Goal: Communication & Community: Ask a question

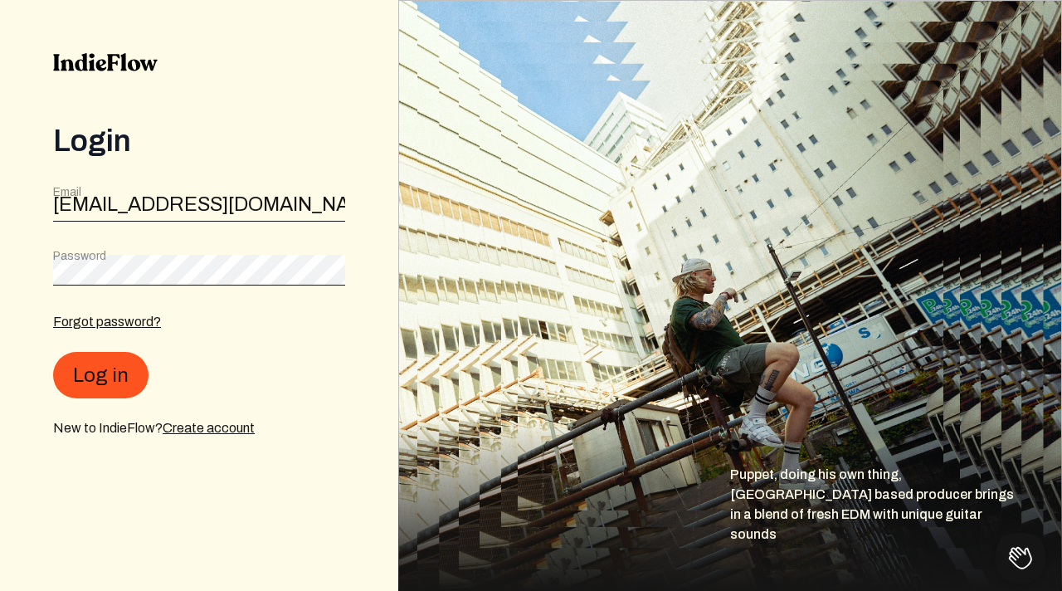
click at [128, 247] on form "Email [PERSON_NAME][EMAIL_ADDRESS][DOMAIN_NAME] Password Forgot password? Log i…" at bounding box center [199, 311] width 292 height 254
click at [116, 374] on button "Log in" at bounding box center [100, 376] width 95 height 46
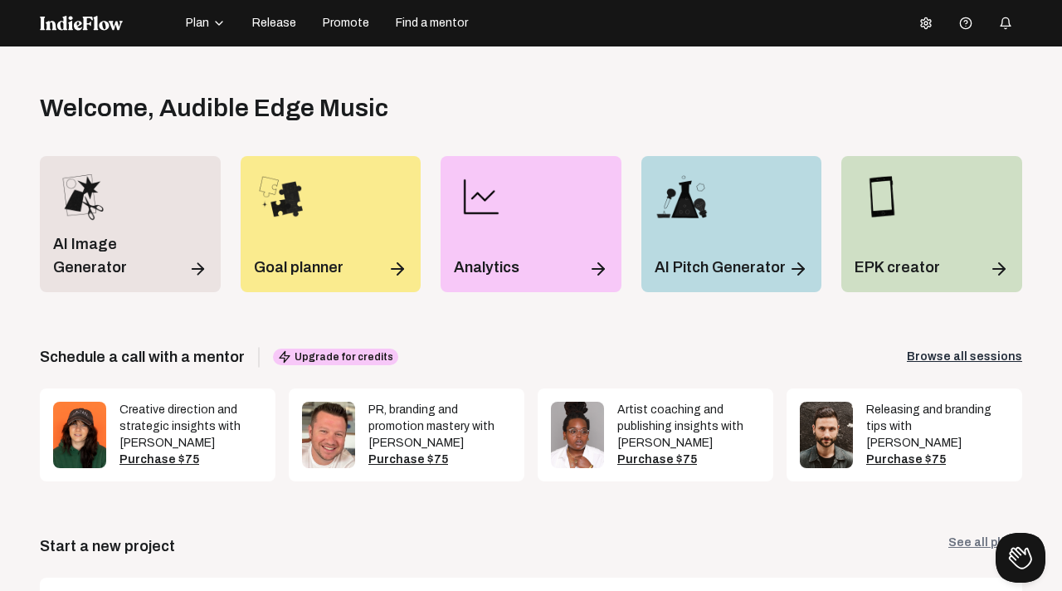
click at [924, 30] on button at bounding box center [925, 23] width 33 height 33
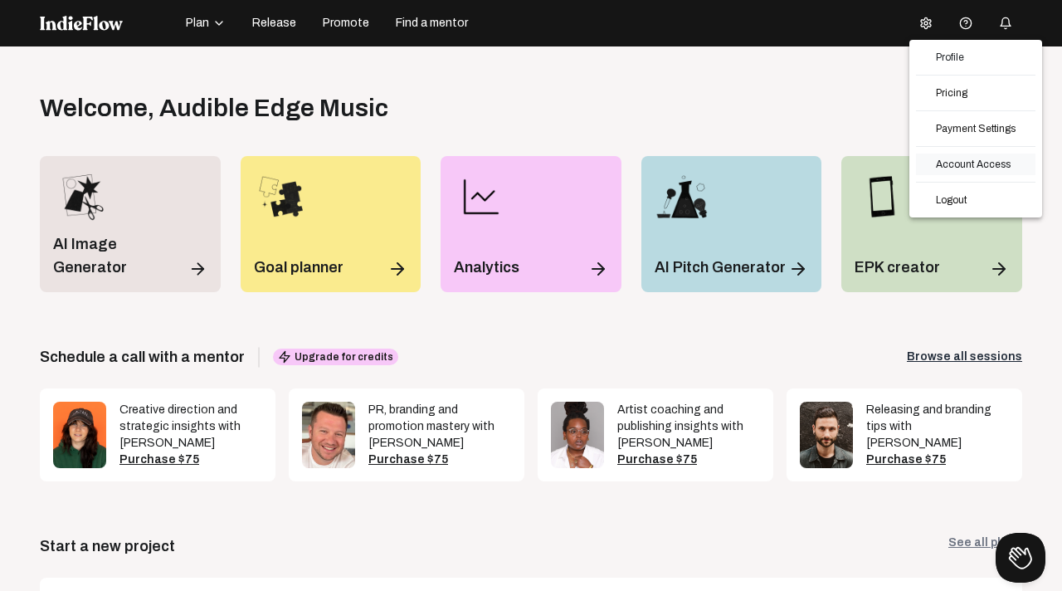
click at [957, 163] on link "Account Access" at bounding box center [975, 165] width 119 height 22
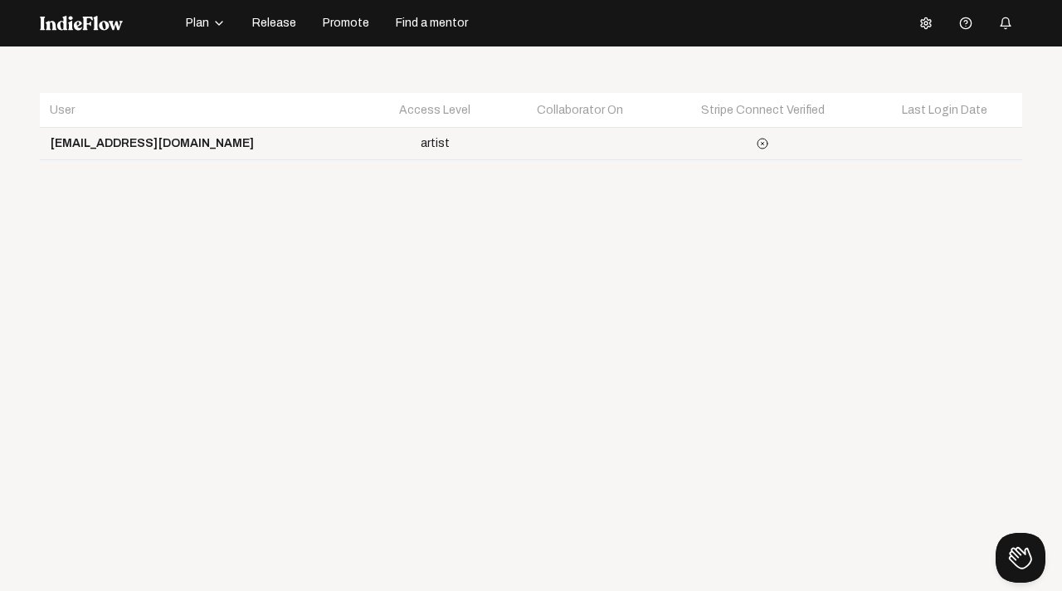
click at [558, 186] on div "Open menu User Access Level Collaborator On Stripe Connect Verified Last Login …" at bounding box center [531, 341] width 1062 height 591
click at [502, 144] on td at bounding box center [580, 144] width 156 height 32
click at [221, 27] on icon "button" at bounding box center [218, 23] width 13 height 13
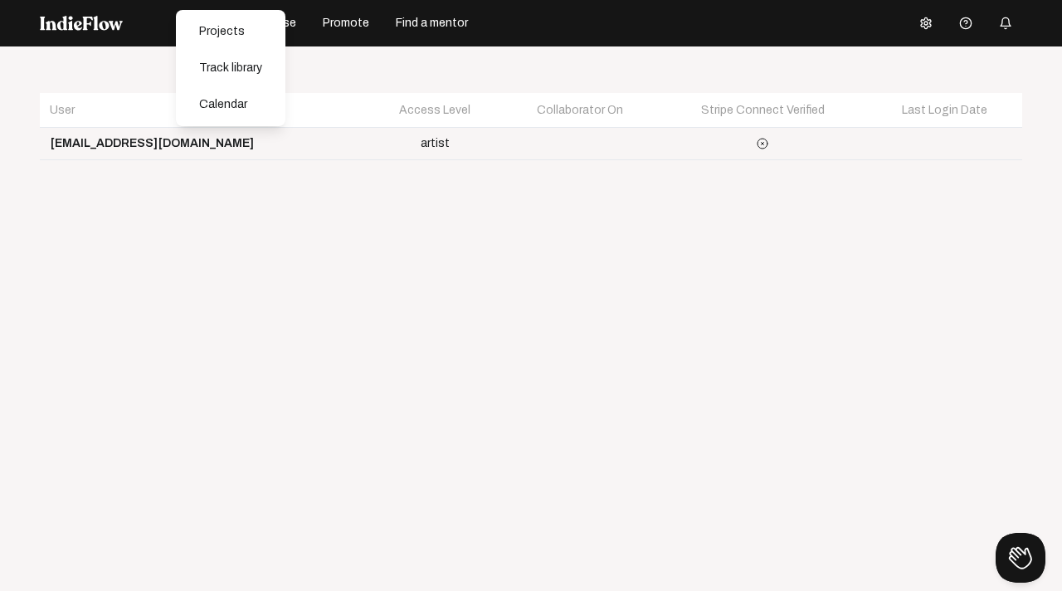
click at [282, 171] on div "User Access Level Collaborator On Stripe Connect Verified Last Login Date [EMAI…" at bounding box center [531, 133] width 983 height 80
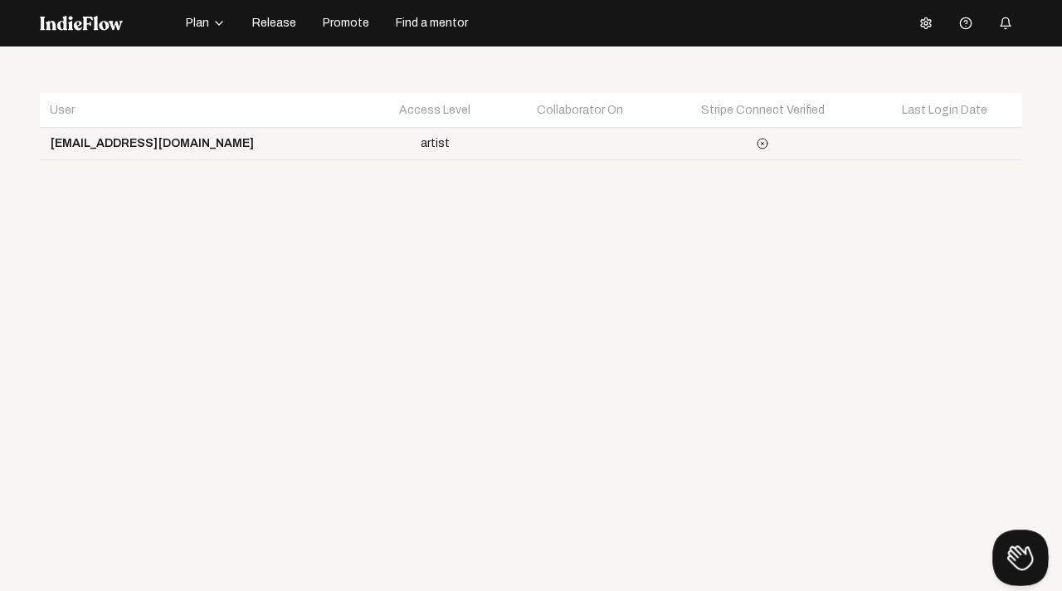
click at [1017, 551] on button at bounding box center [1017, 554] width 50 height 50
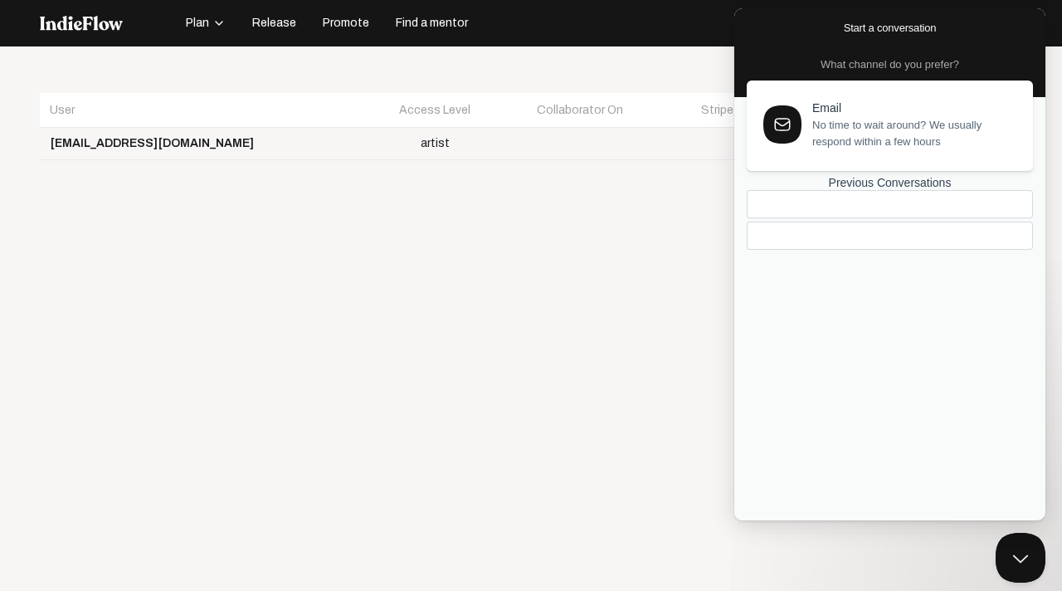
click at [909, 250] on div at bounding box center [890, 236] width 286 height 28
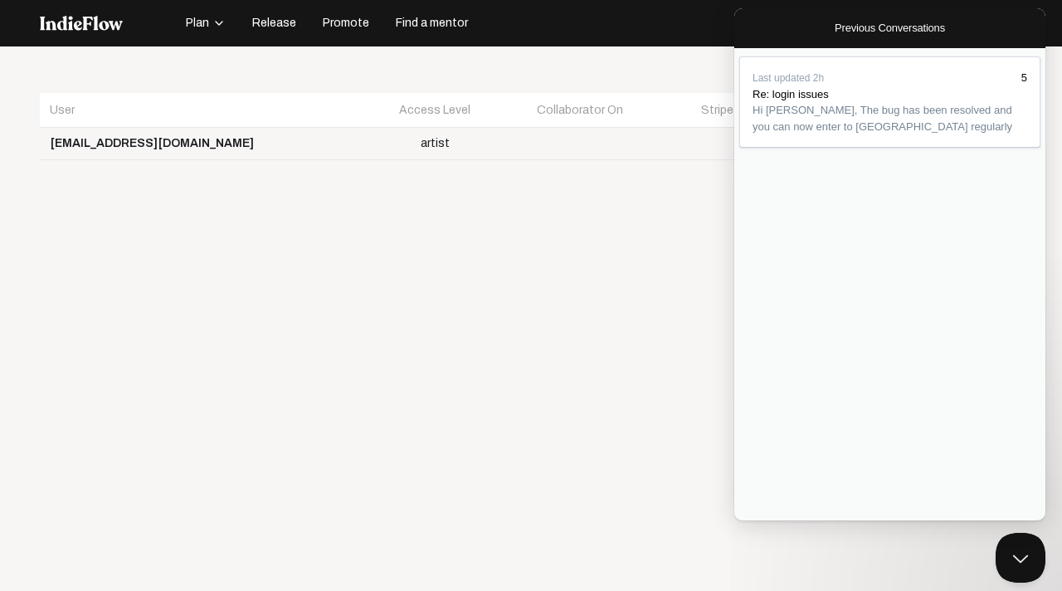
click at [813, 487] on div "Last updated 2h 5 Re: login issues Hi [PERSON_NAME], The bug has been resolved …" at bounding box center [889, 284] width 311 height 472
click at [781, 379] on div "Last updated 2h 5 Re: login issues Hi [PERSON_NAME], The bug has been resolved …" at bounding box center [889, 284] width 311 height 472
click at [791, 148] on section "Last updated 2h 5 Re: login issues Hi [PERSON_NAME], The bug has been resolved …" at bounding box center [889, 101] width 301 height 91
click at [796, 278] on div "Last updated 2h 5 Re: login issues Hi [PERSON_NAME], The bug has been resolved …" at bounding box center [889, 284] width 311 height 472
click at [800, 134] on div "Previous Conversations" at bounding box center [890, 134] width 275 height 0
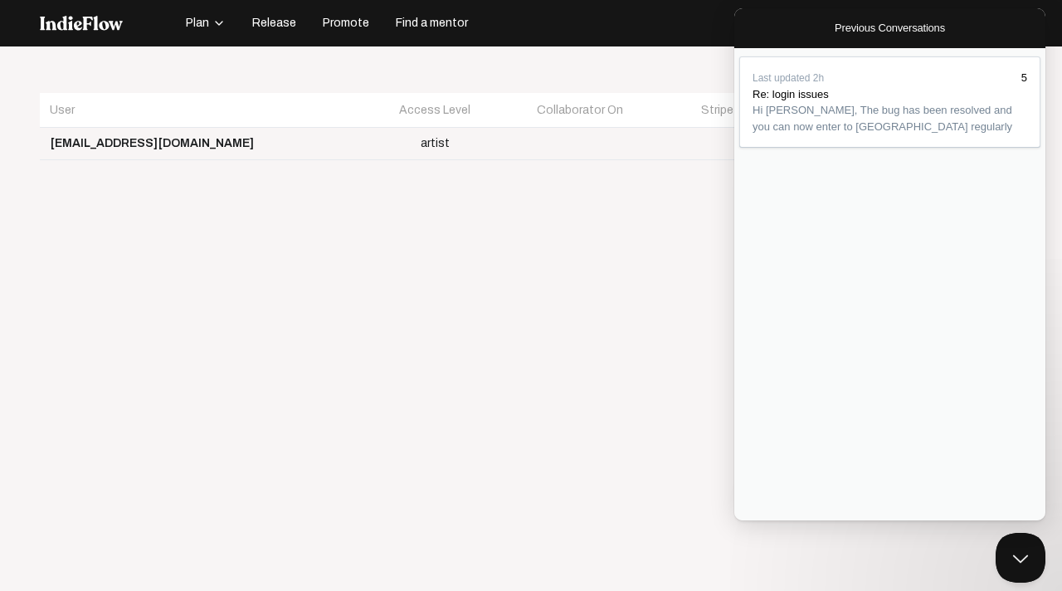
scroll to position [330, 0]
type textarea "Thank you! Now, am I able to add a new user?"
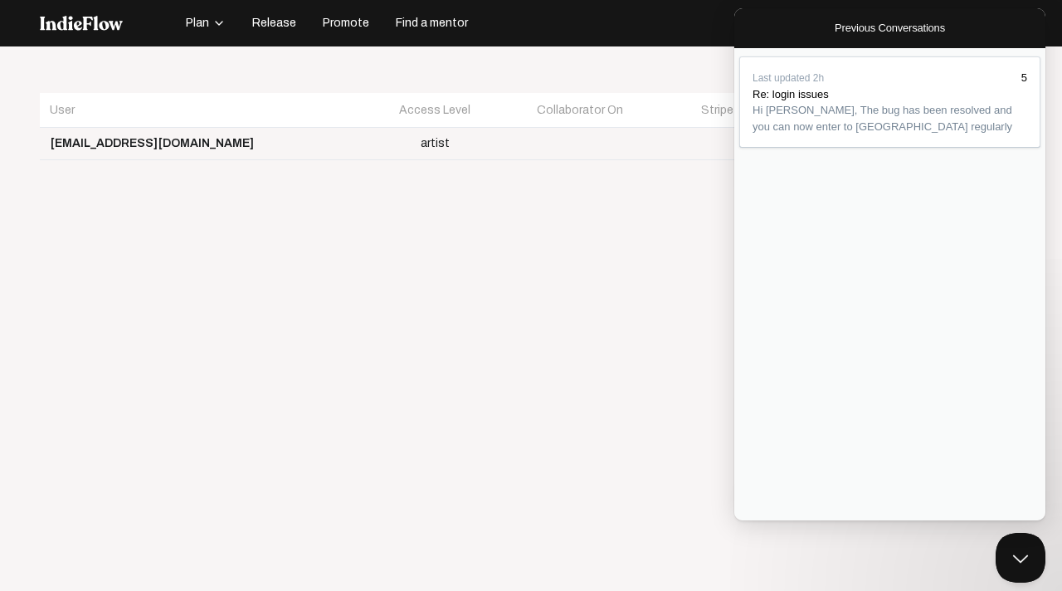
click at [748, 521] on button "Close" at bounding box center [741, 532] width 13 height 22
click at [432, 325] on div "Open menu User Access Level Collaborator On Stripe Connect Verified Last Login …" at bounding box center [531, 341] width 1062 height 591
click at [214, 26] on icon "button" at bounding box center [218, 23] width 13 height 13
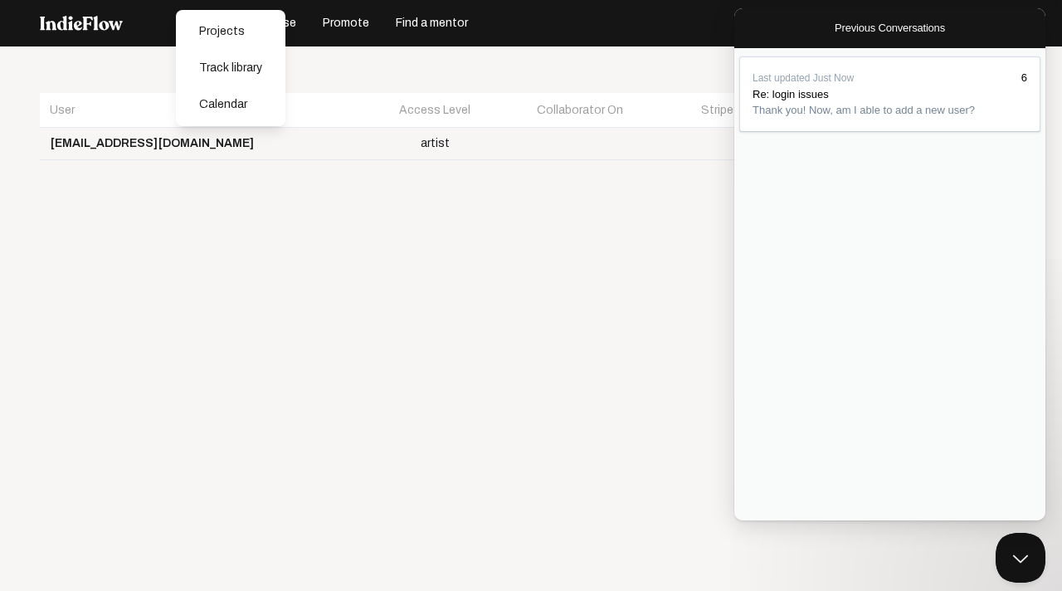
click at [304, 34] on button "Release" at bounding box center [274, 23] width 64 height 27
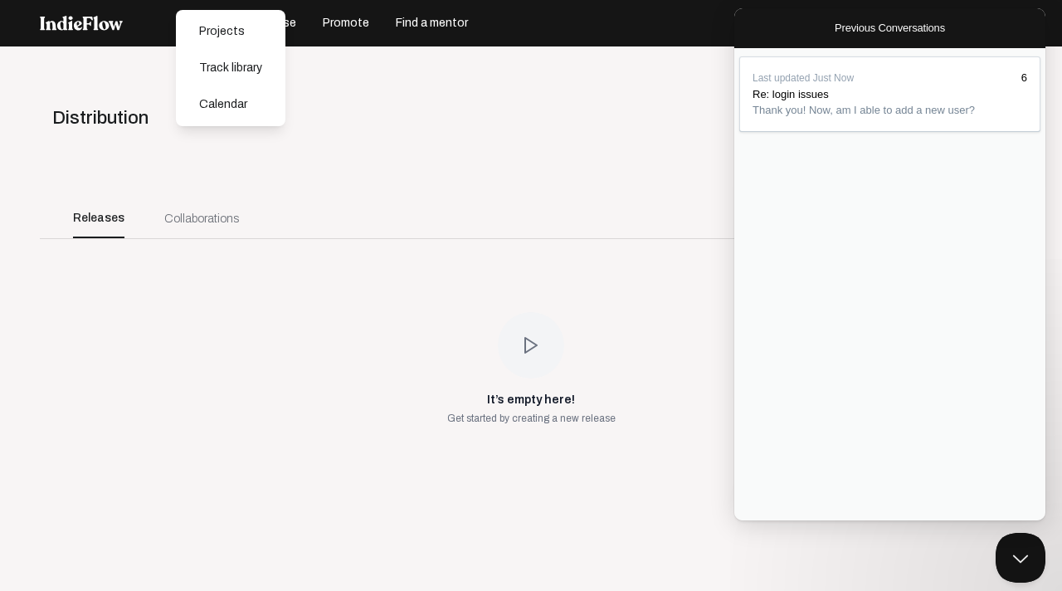
click at [310, 169] on div "add New release" at bounding box center [531, 181] width 983 height 33
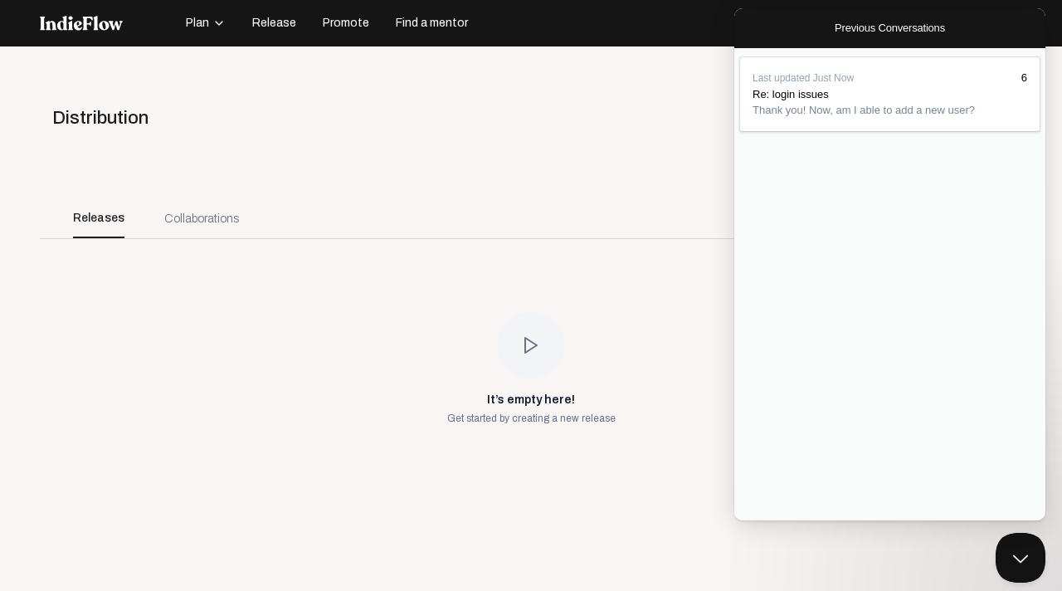
click at [271, 27] on span "Release" at bounding box center [274, 23] width 44 height 17
click at [285, 25] on span "Release" at bounding box center [274, 23] width 44 height 17
click at [352, 22] on span "Promote" at bounding box center [346, 23] width 46 height 17
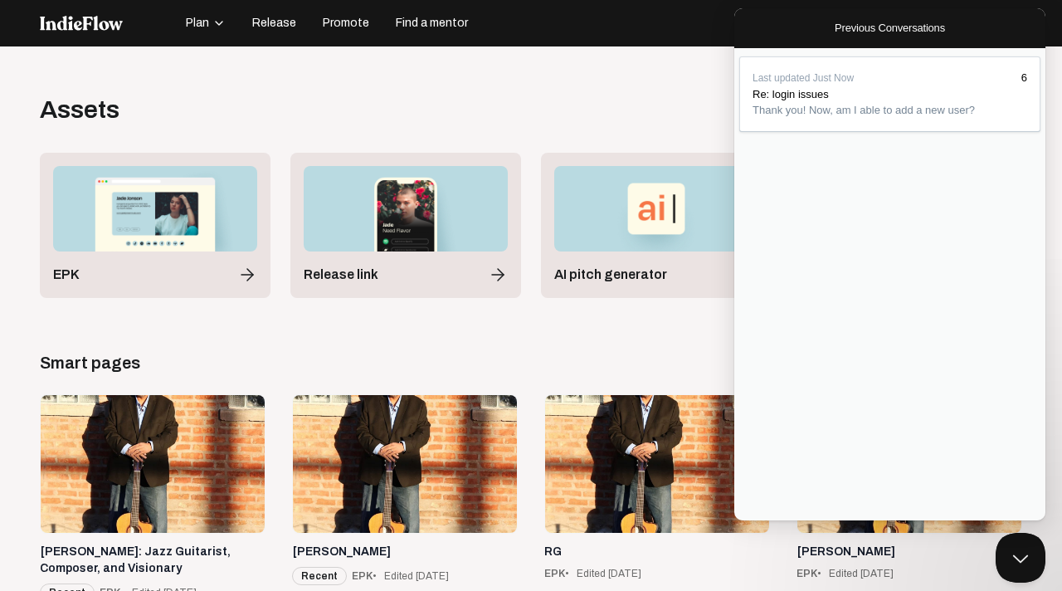
click at [507, 110] on div "Assets New asset" at bounding box center [531, 109] width 983 height 33
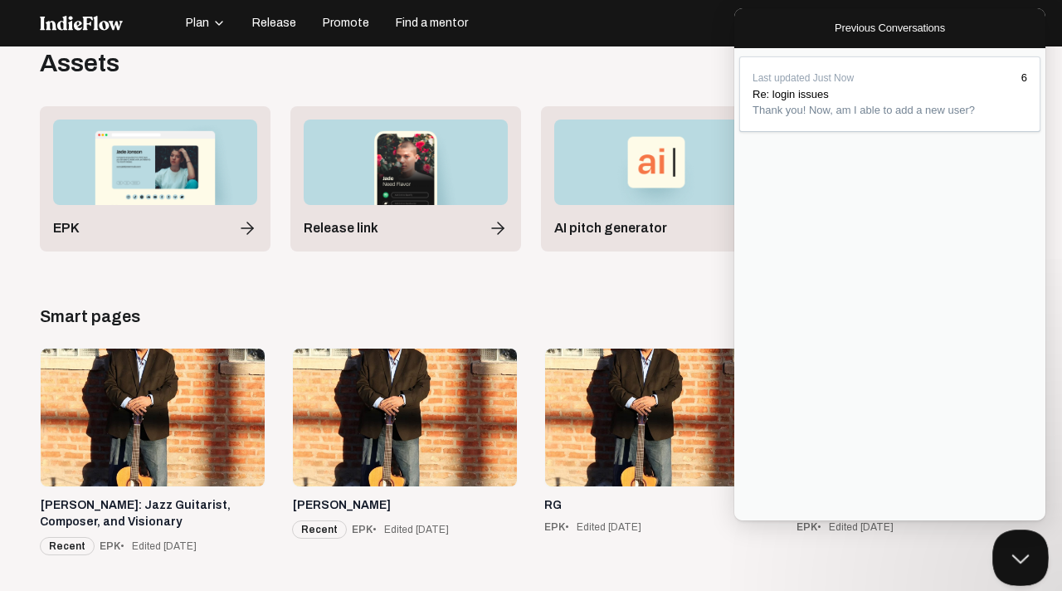
click at [1030, 552] on button "Close Beacon popover" at bounding box center [1017, 554] width 50 height 50
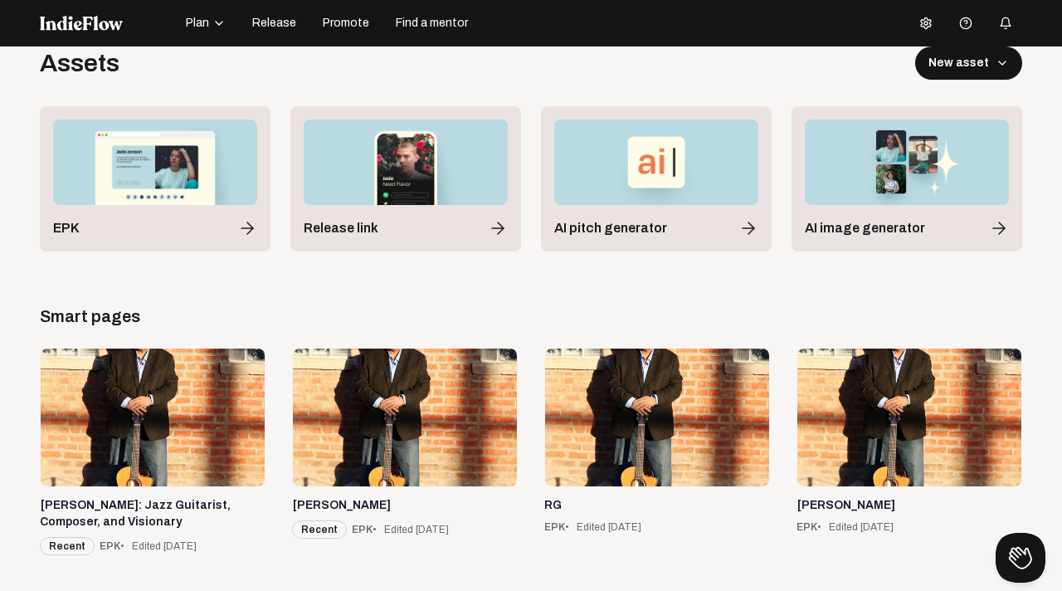
click at [217, 24] on icon "button" at bounding box center [218, 23] width 13 height 13
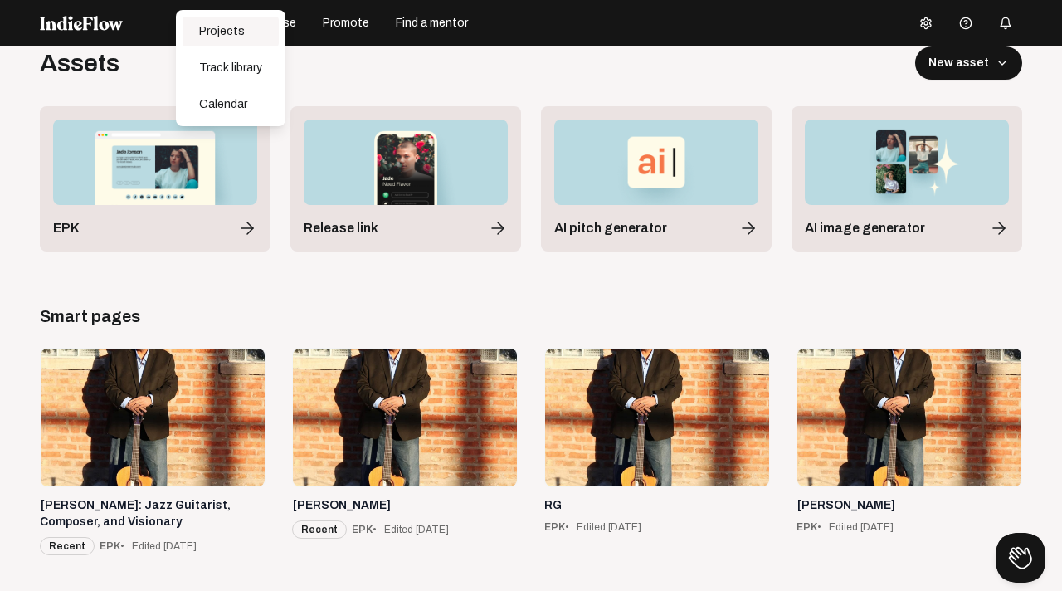
click at [223, 34] on div "Projects" at bounding box center [231, 32] width 96 height 30
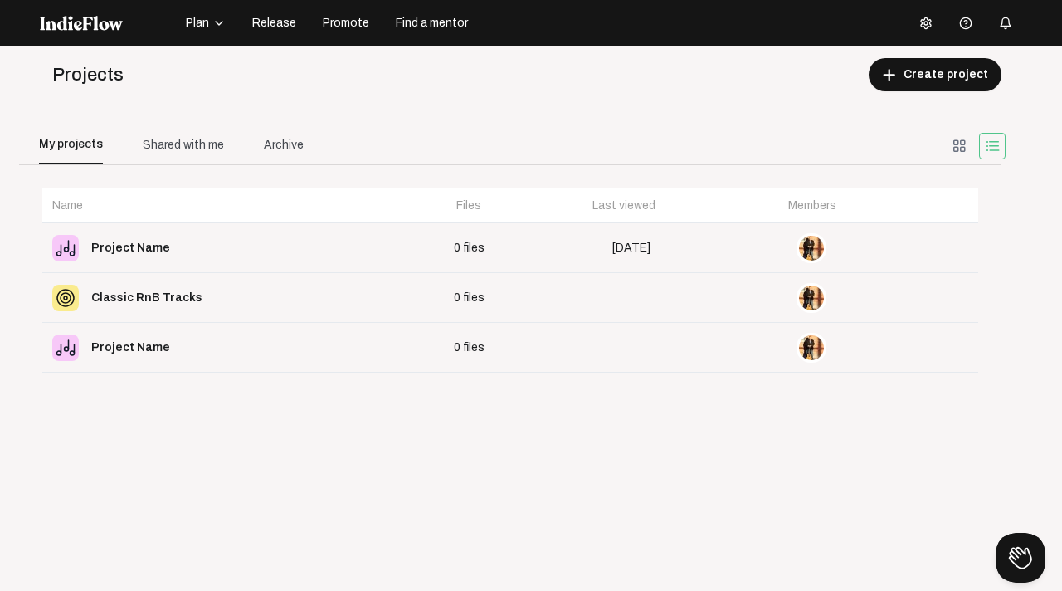
click at [216, 22] on icon "button" at bounding box center [219, 23] width 7 height 3
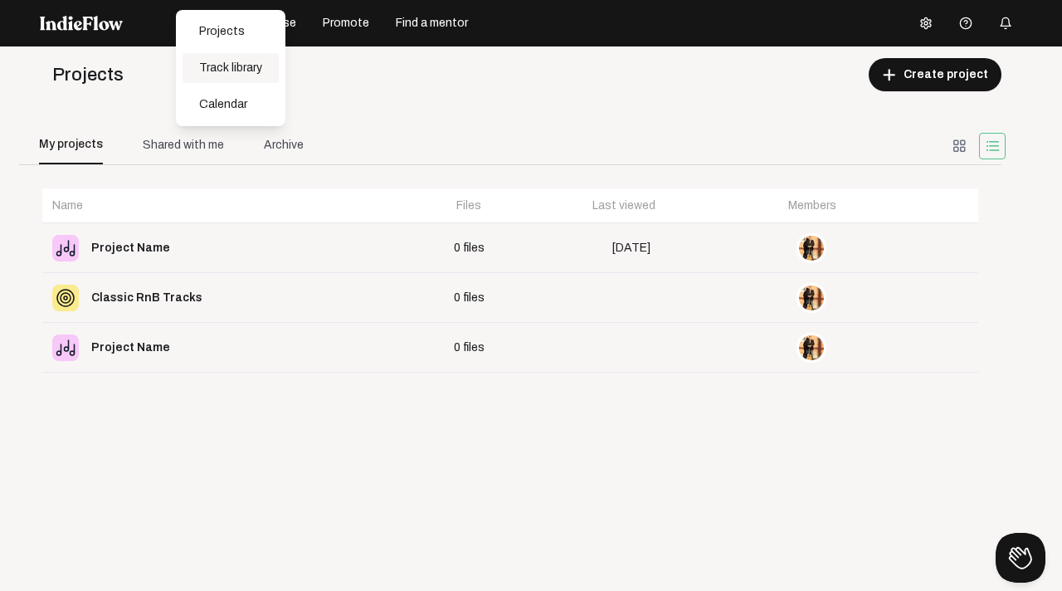
click at [227, 66] on div "Track library" at bounding box center [231, 68] width 96 height 30
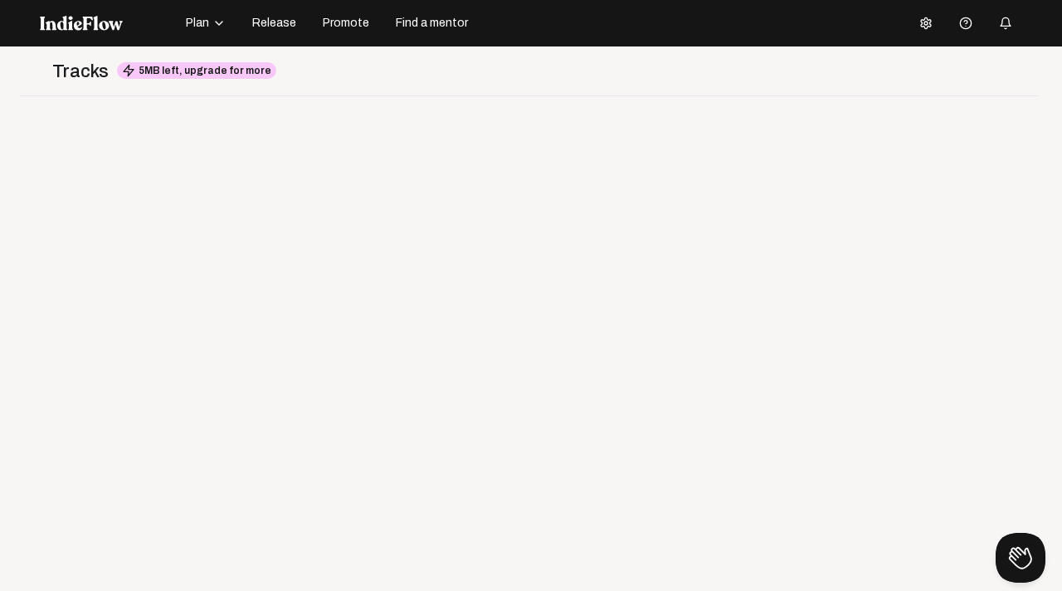
click at [224, 72] on span "5MB left, upgrade for more" at bounding box center [196, 70] width 159 height 17
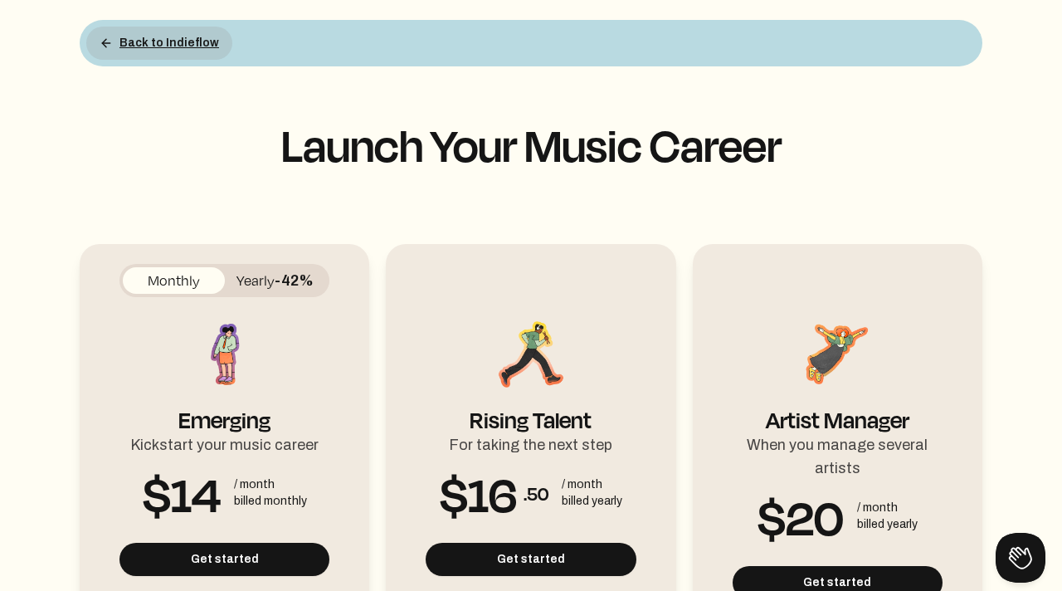
click at [108, 43] on icon at bounding box center [105, 43] width 7 height 0
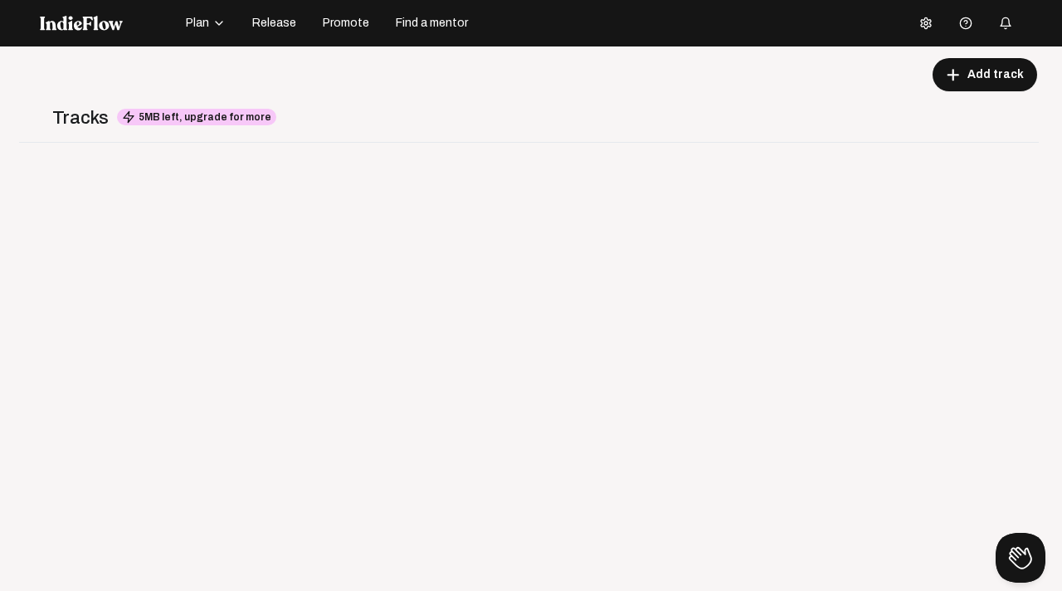
click at [352, 27] on span "Promote" at bounding box center [346, 23] width 46 height 17
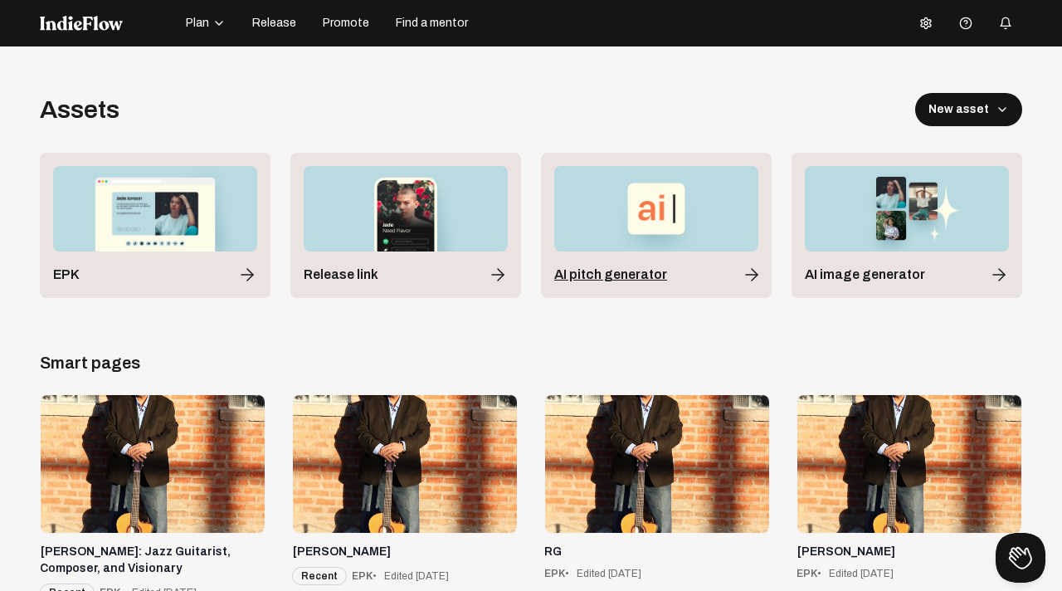
click at [654, 266] on span "AI pitch generator" at bounding box center [610, 275] width 113 height 20
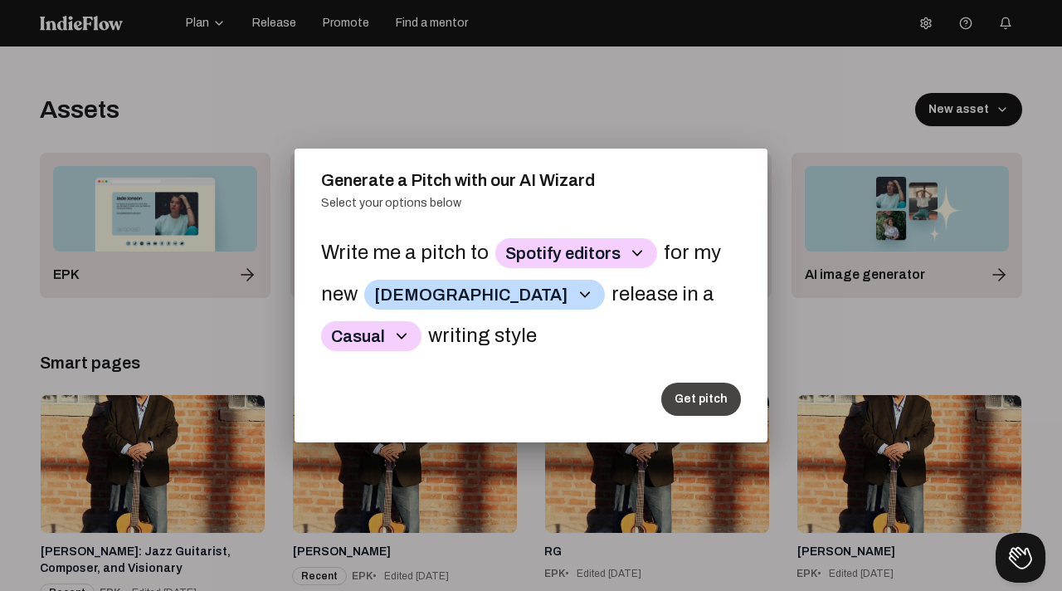
click at [705, 389] on button "Get pitch" at bounding box center [701, 399] width 80 height 33
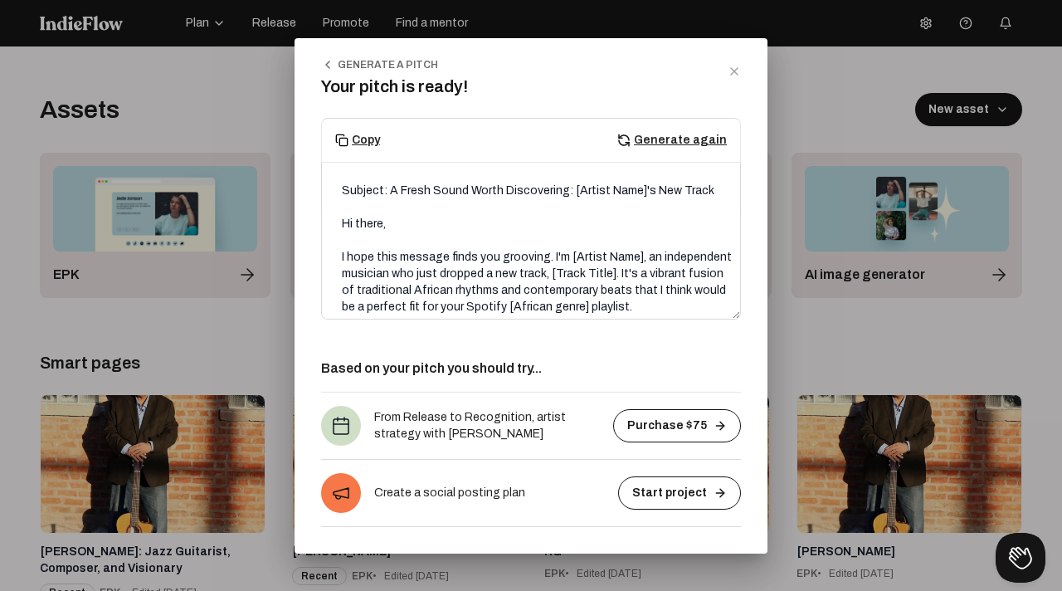
click at [734, 71] on icon at bounding box center [734, 71] width 7 height 7
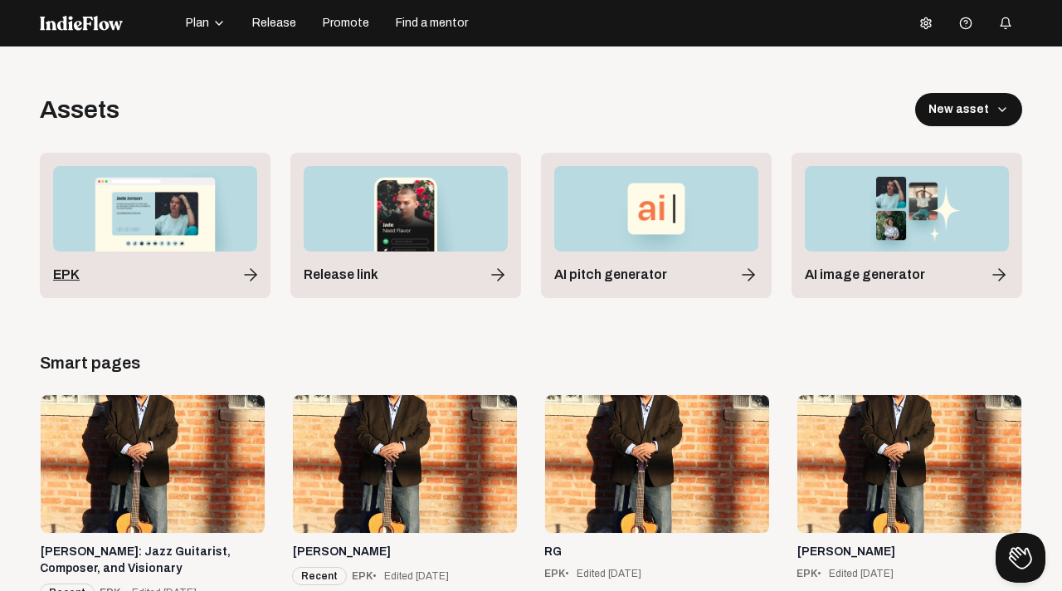
click at [198, 232] on img at bounding box center [155, 208] width 204 height 85
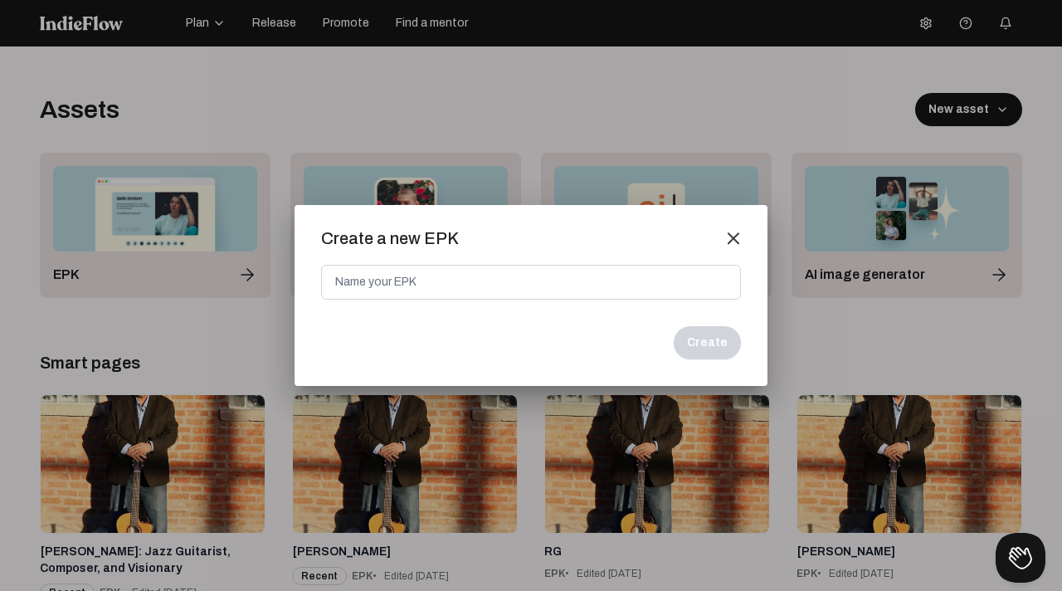
click at [737, 239] on mat-icon "close" at bounding box center [733, 238] width 15 height 15
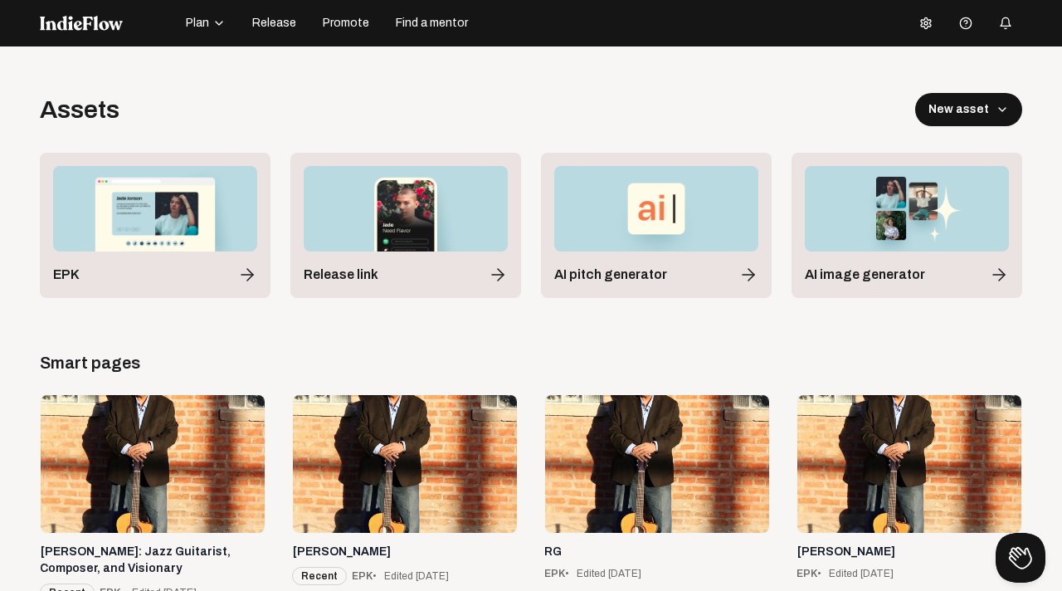
click at [422, 25] on span "Find a mentor" at bounding box center [432, 23] width 72 height 17
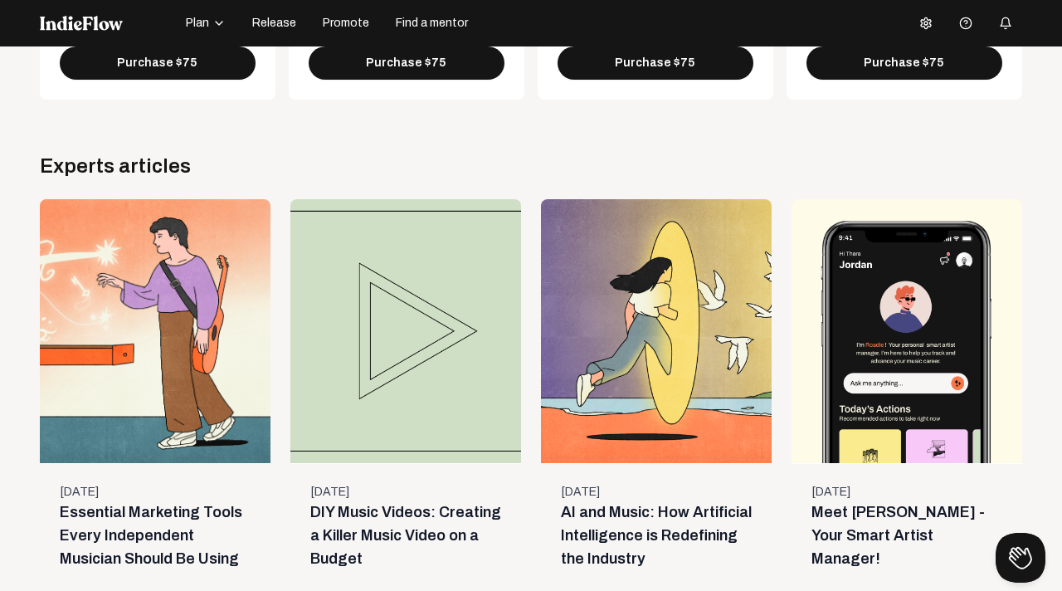
scroll to position [46, 0]
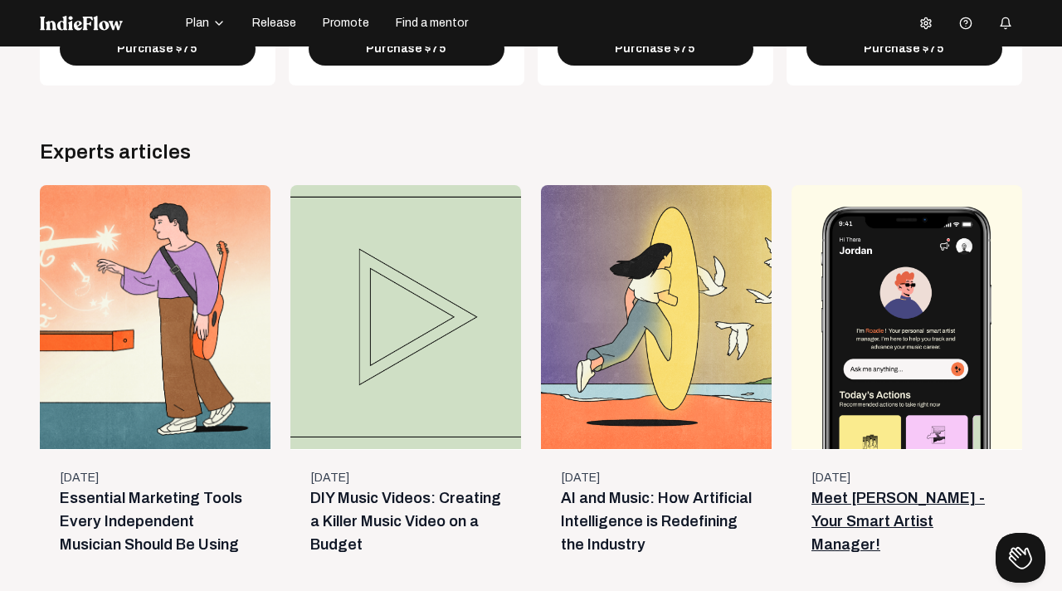
click at [866, 483] on link "Meet [PERSON_NAME] - Your Smart Artist Manager!" at bounding box center [898, 518] width 173 height 70
